Goal: Task Accomplishment & Management: Manage account settings

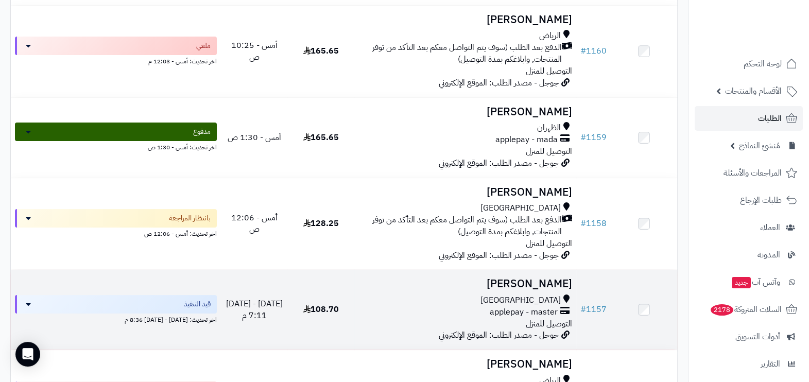
scroll to position [128, 0]
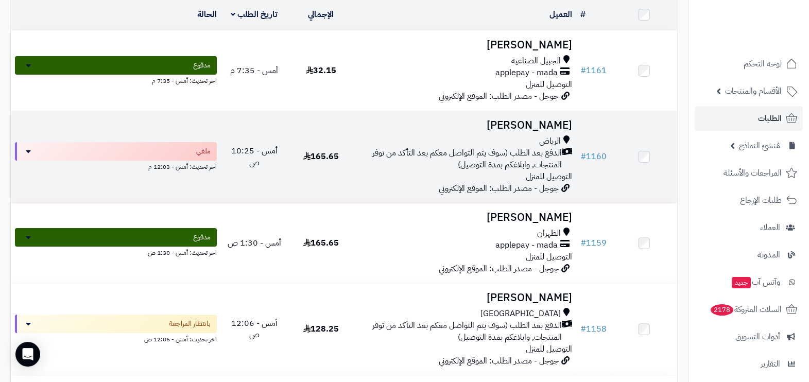
click at [398, 178] on div "الرياض الدفع بعد الطلب (سوف يتم التواصل معكم بعد التأكد من توفر المنتجات, وابلا…" at bounding box center [465, 158] width 214 height 47
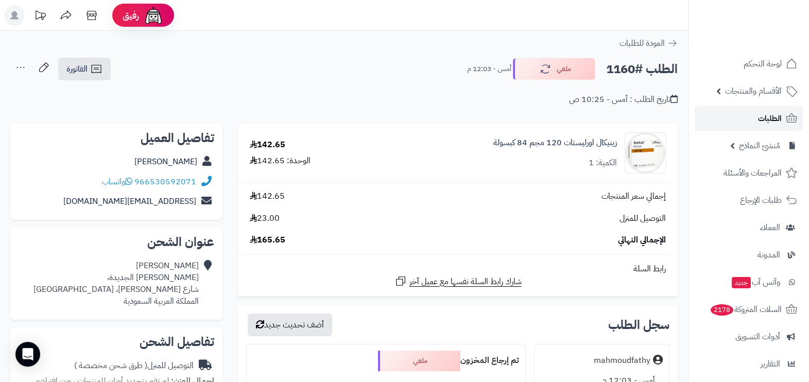
click at [755, 114] on link "الطلبات" at bounding box center [748, 118] width 108 height 25
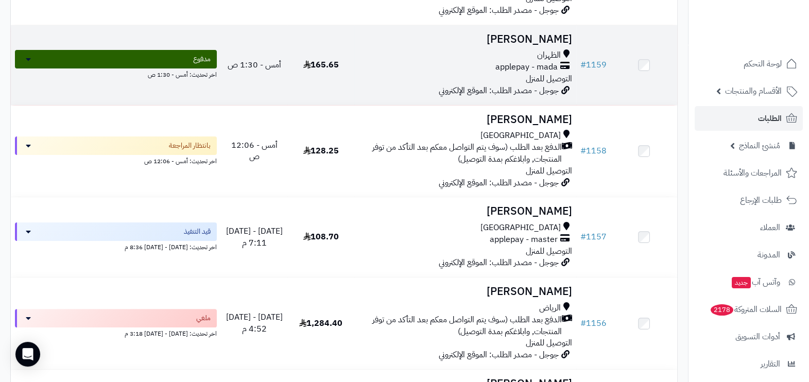
scroll to position [322, 0]
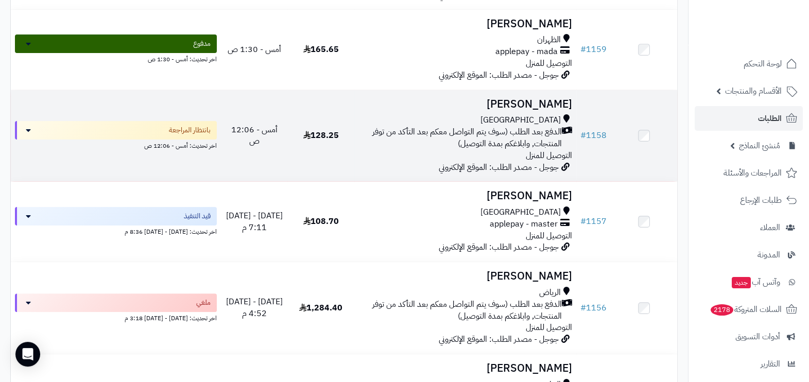
click at [455, 139] on span "الدفع بعد الطلب (سوف يتم التواصل معكم بعد التأكد من توفر المنتجات, وابلاغكم بمد…" at bounding box center [459, 138] width 203 height 24
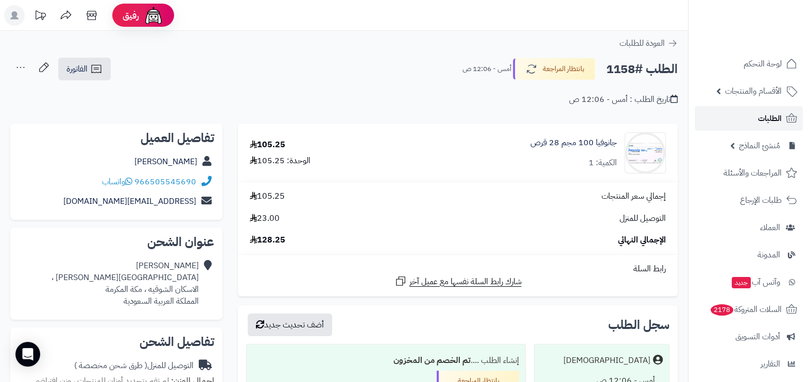
click at [754, 115] on link "الطلبات" at bounding box center [748, 118] width 108 height 25
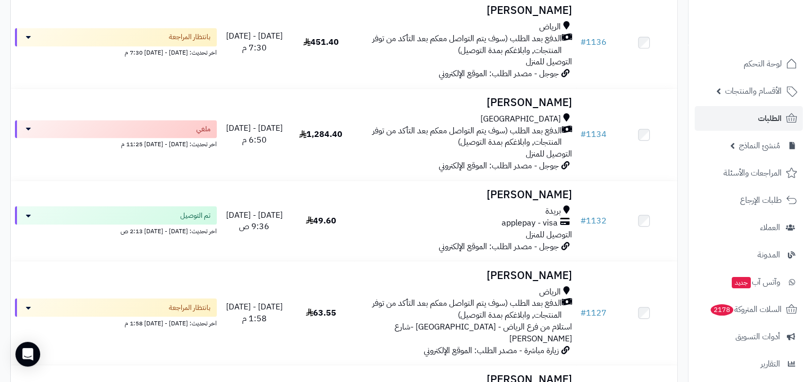
scroll to position [2252, 0]
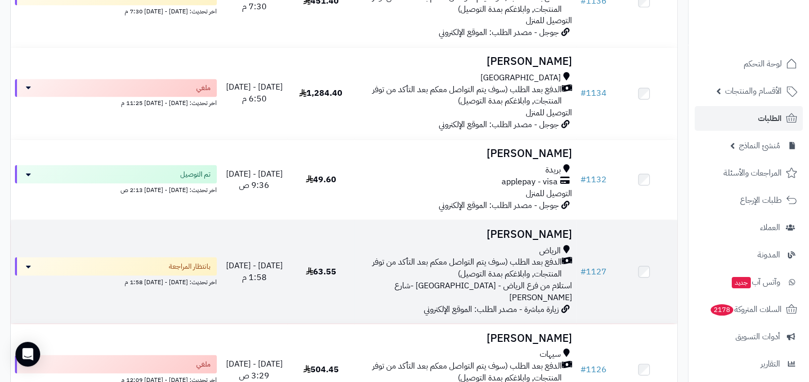
click at [450, 256] on span "الدفع بعد الطلب (سوف يتم التواصل معكم بعد التأكد من توفر المنتجات, وابلاغكم بمد…" at bounding box center [459, 268] width 203 height 24
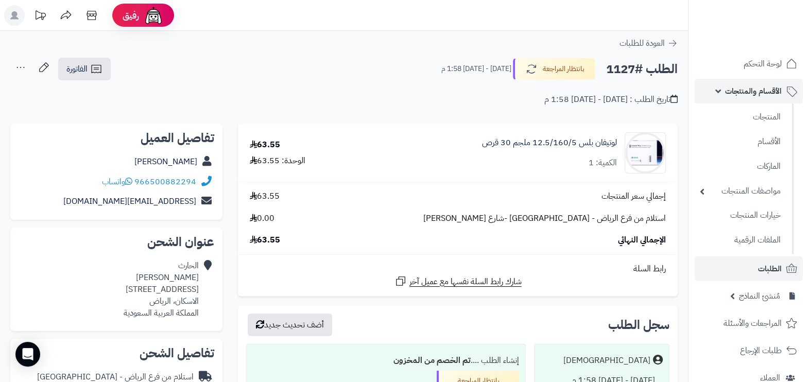
click at [772, 98] on span "الأقسام والمنتجات" at bounding box center [753, 91] width 57 height 14
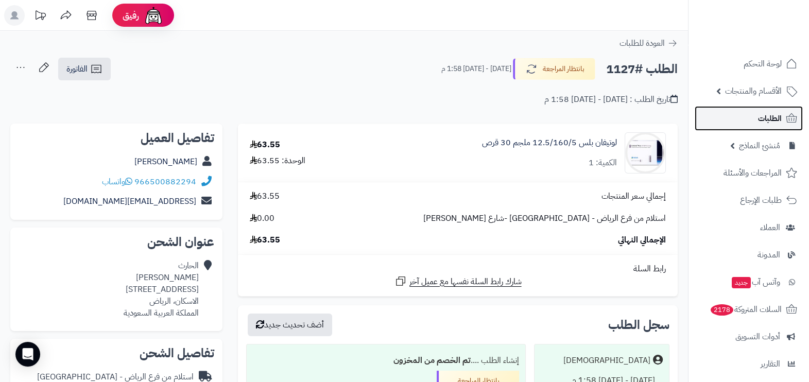
click at [766, 129] on link "الطلبات" at bounding box center [748, 118] width 108 height 25
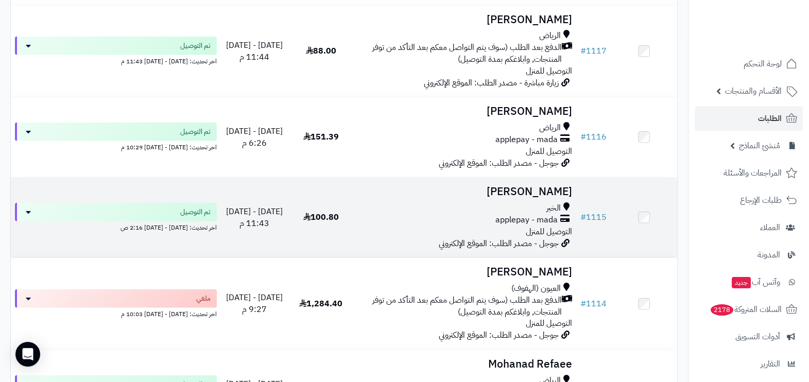
scroll to position [3217, 0]
